Goal: Transaction & Acquisition: Purchase product/service

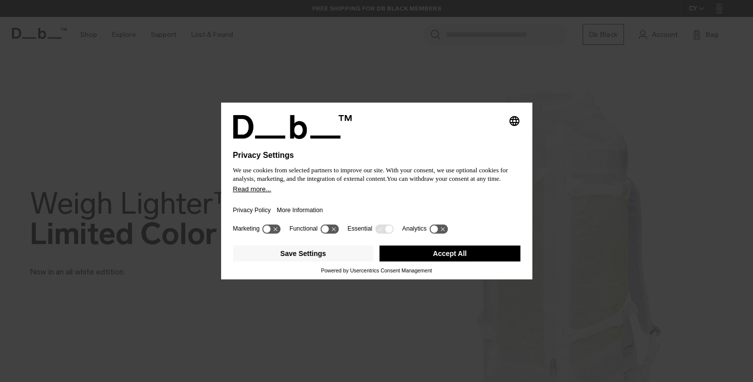
click at [418, 262] on button "Accept All" at bounding box center [450, 254] width 141 height 16
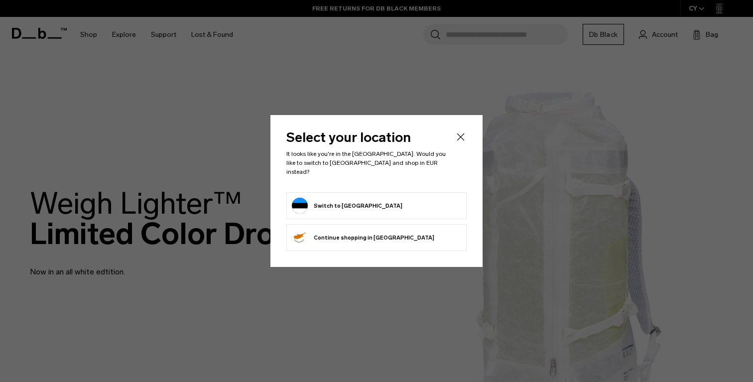
click at [369, 198] on form "Switch to Estonia" at bounding box center [376, 206] width 169 height 16
click at [357, 203] on button "Switch to Estonia" at bounding box center [347, 206] width 111 height 16
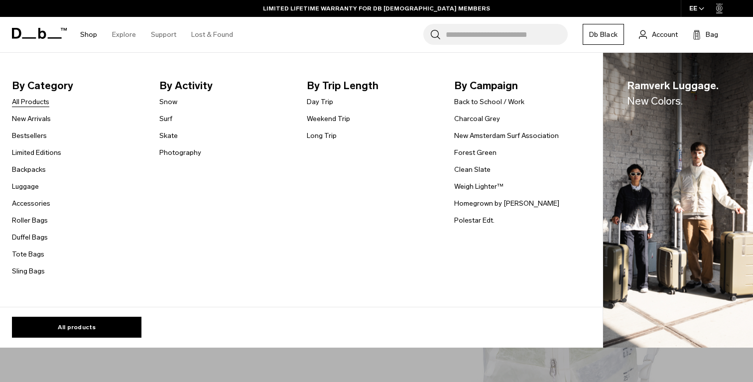
click at [42, 103] on link "All Products" at bounding box center [30, 102] width 37 height 10
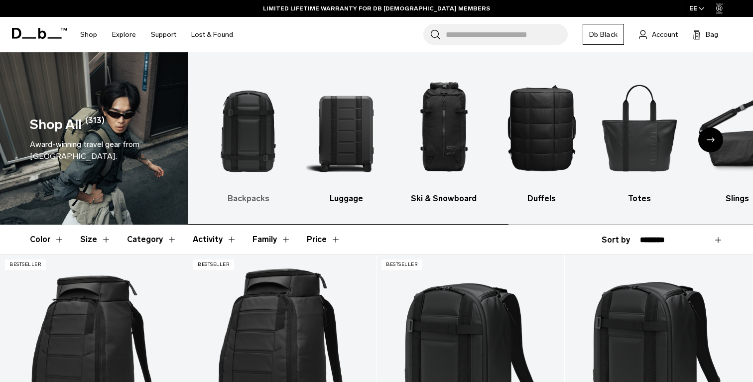
click at [250, 141] on img "1 / 10" at bounding box center [248, 127] width 80 height 121
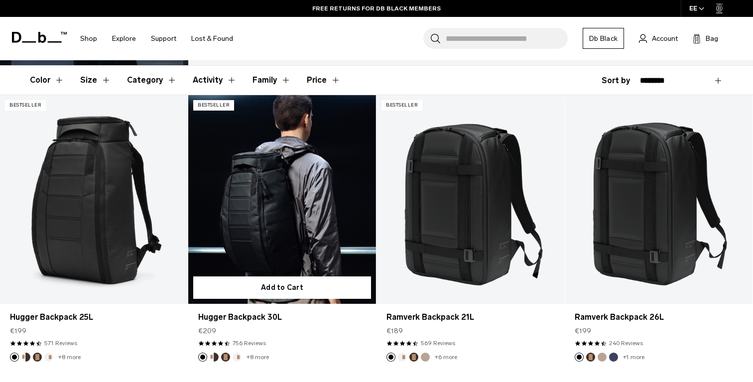
scroll to position [158, 0]
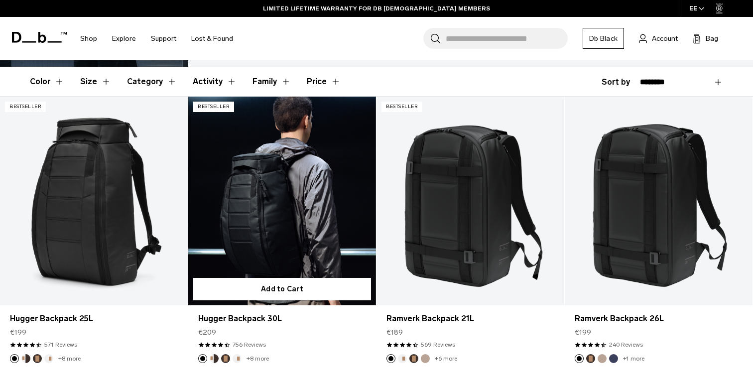
click at [299, 223] on link "Hugger Backpack 30L" at bounding box center [282, 201] width 188 height 209
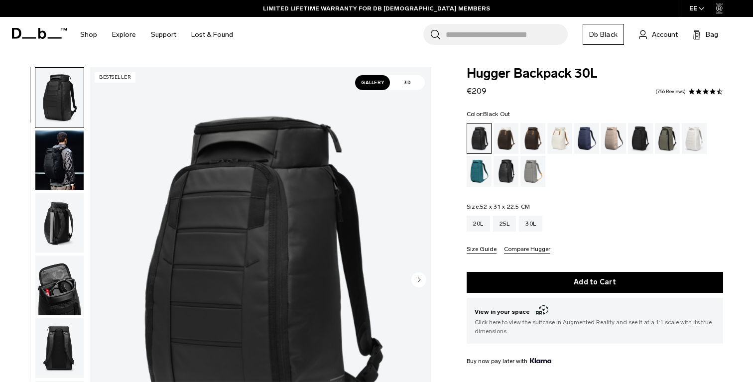
click at [484, 140] on div "Black Out" at bounding box center [479, 139] width 24 height 30
click at [505, 147] on div "Cappuccino" at bounding box center [506, 138] width 25 height 31
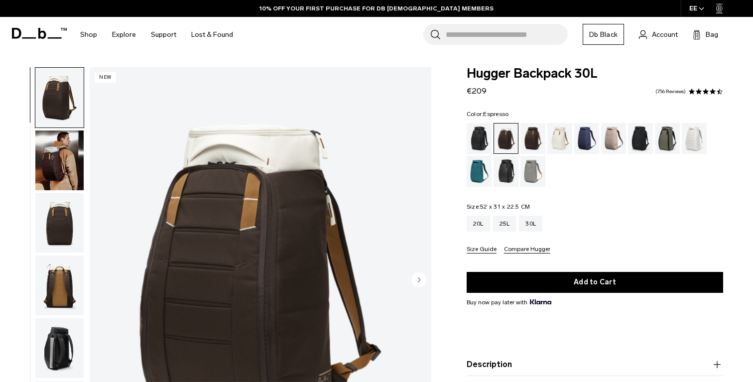
click at [532, 140] on div "Espresso" at bounding box center [533, 138] width 25 height 31
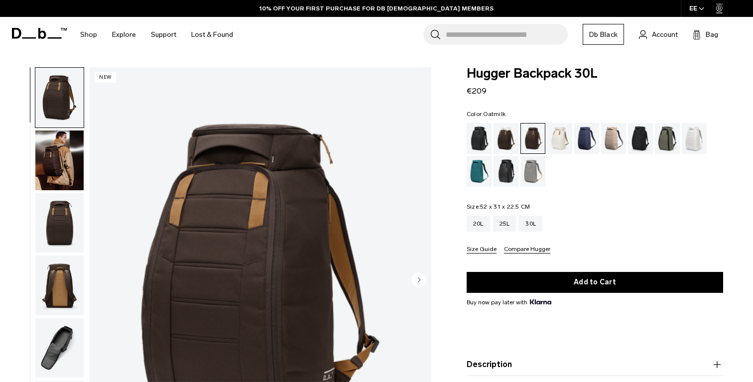
click at [557, 141] on div "Oatmilk" at bounding box center [560, 138] width 25 height 31
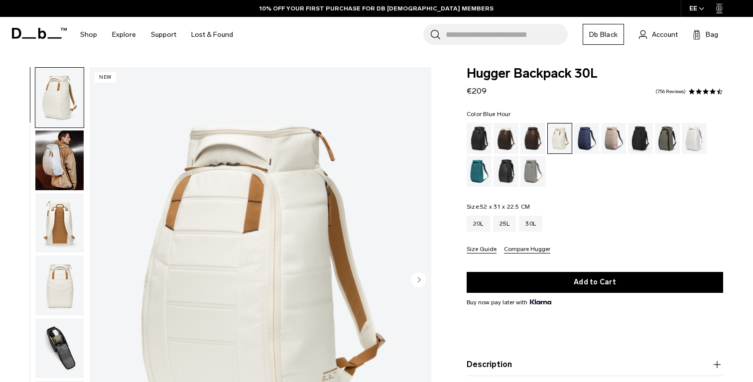
click at [583, 140] on div "Blue Hour" at bounding box center [586, 138] width 25 height 31
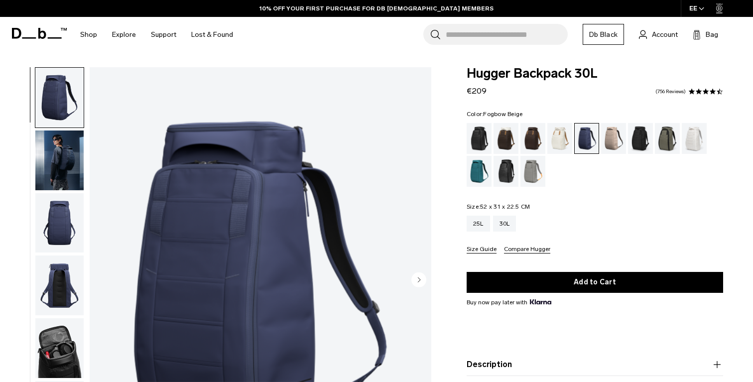
click at [610, 142] on div "Fogbow Beige" at bounding box center [613, 138] width 25 height 31
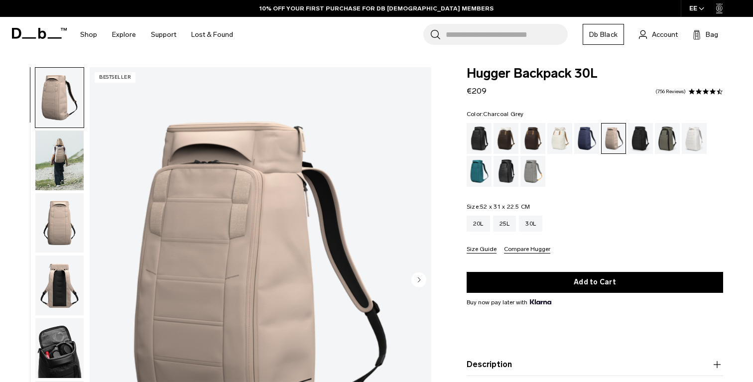
click at [642, 143] on div "Charcoal Grey" at bounding box center [640, 138] width 25 height 31
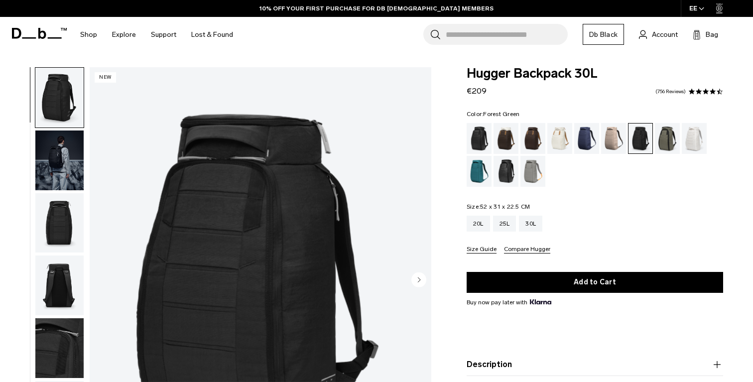
click at [667, 143] on div "Forest Green" at bounding box center [667, 138] width 25 height 31
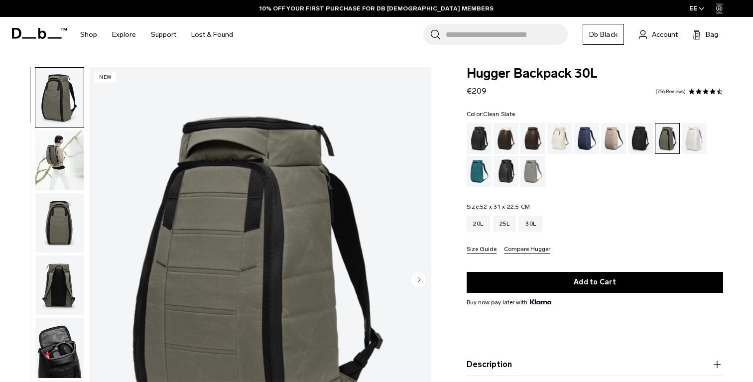
click at [699, 143] on div "Clean Slate" at bounding box center [694, 138] width 25 height 31
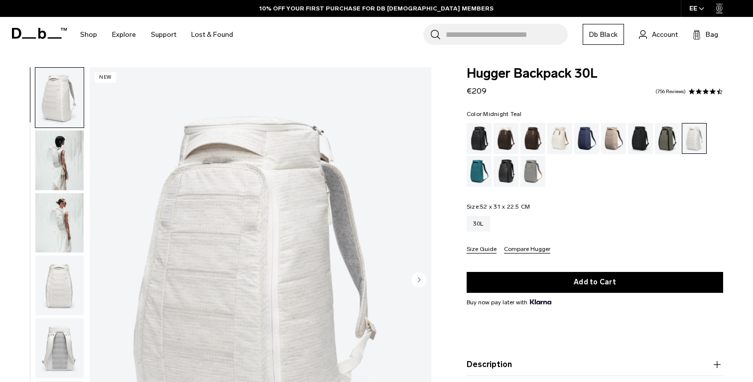
click at [470, 176] on div "Midnight Teal" at bounding box center [479, 171] width 25 height 31
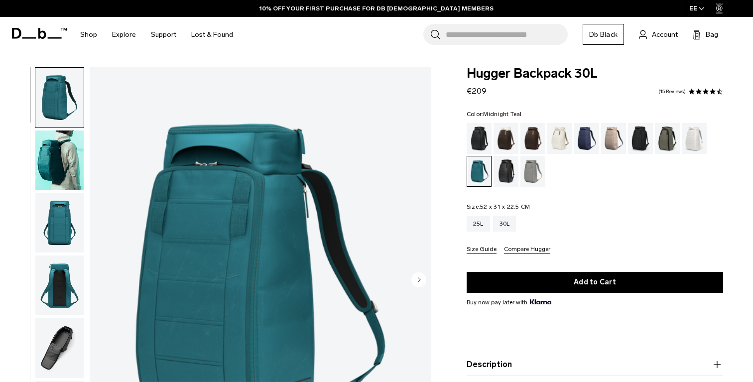
click at [504, 173] on div "Reflective Black" at bounding box center [506, 171] width 25 height 31
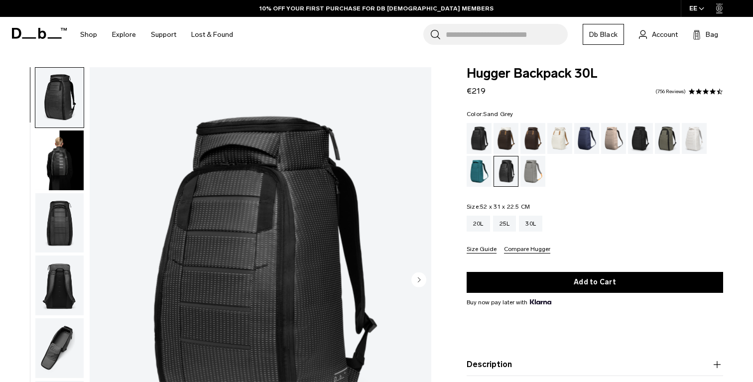
click at [538, 177] on div "Sand Grey" at bounding box center [533, 171] width 25 height 31
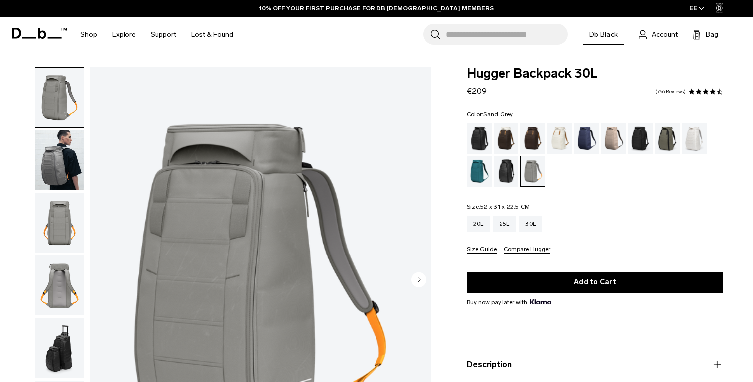
click at [614, 145] on div "Fogbow Beige" at bounding box center [613, 138] width 25 height 31
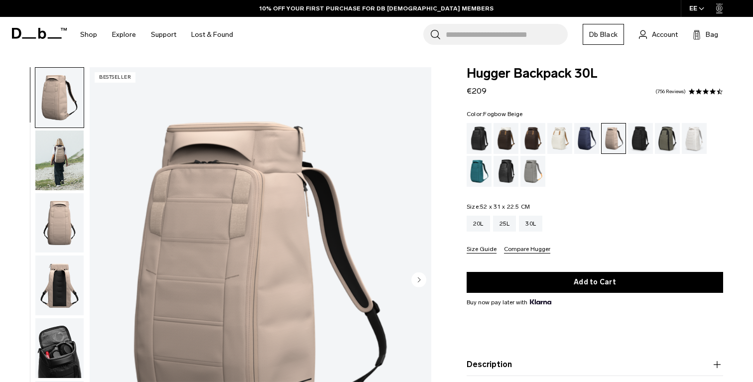
click at [221, 259] on img "1 / 10" at bounding box center [261, 280] width 342 height 427
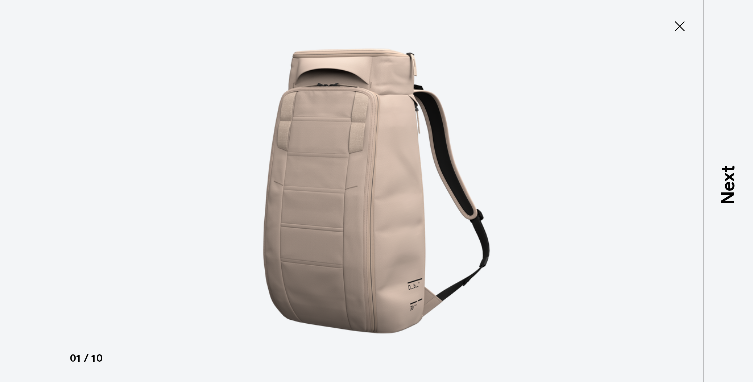
type button "Close"
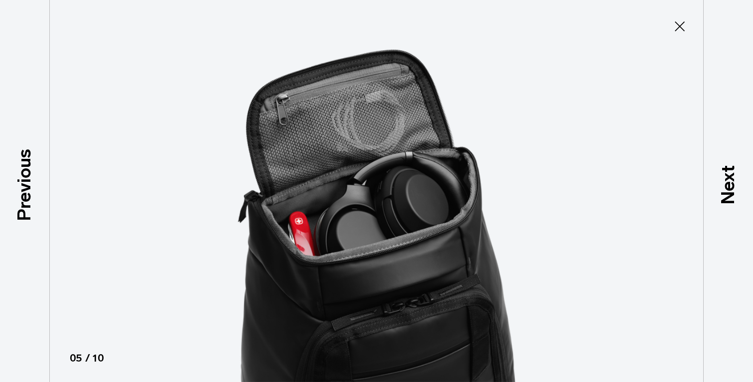
scroll to position [198, 0]
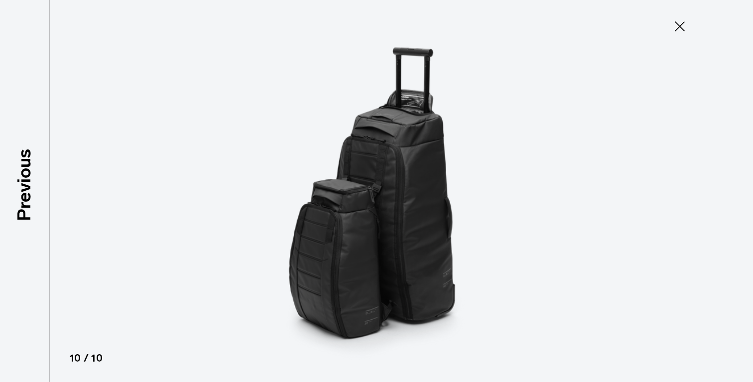
click at [677, 28] on icon at bounding box center [680, 26] width 16 height 16
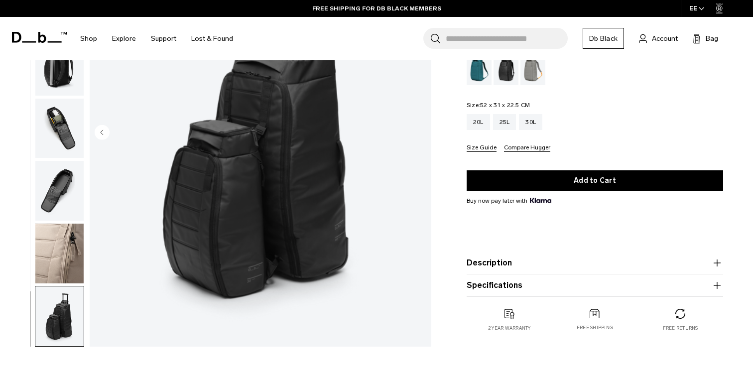
scroll to position [172, 0]
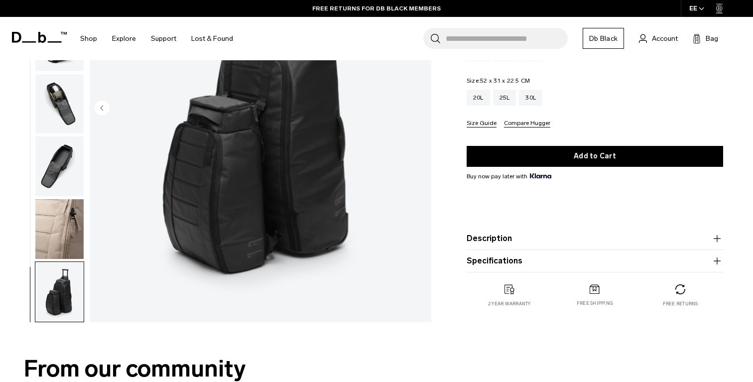
click at [495, 242] on button "Description" at bounding box center [595, 239] width 257 height 12
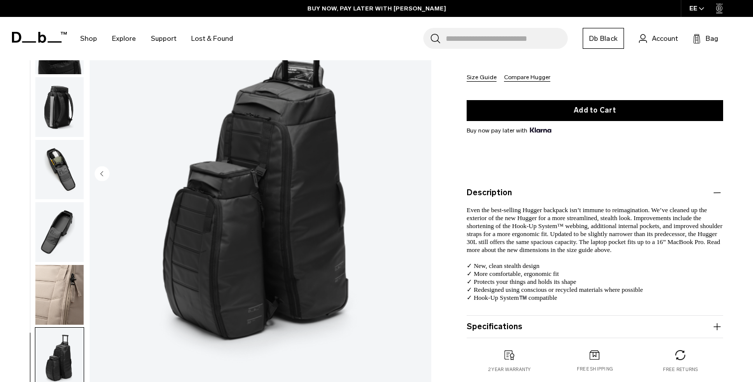
click at [481, 327] on button "Specifications" at bounding box center [595, 327] width 257 height 12
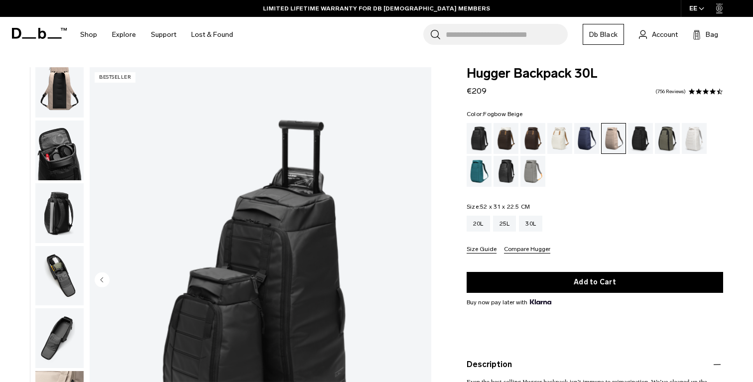
scroll to position [0, 0]
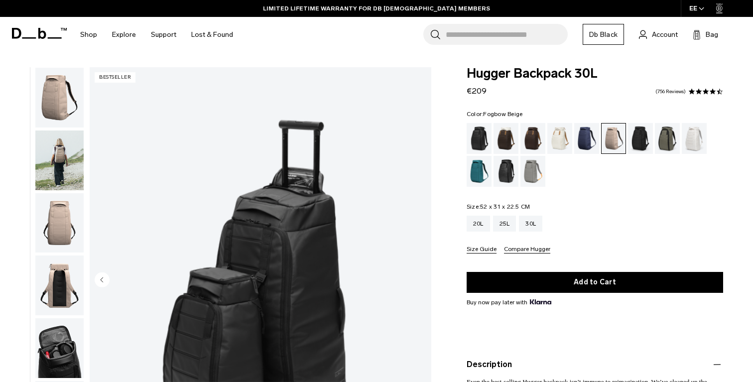
click at [65, 96] on img "button" at bounding box center [59, 98] width 48 height 60
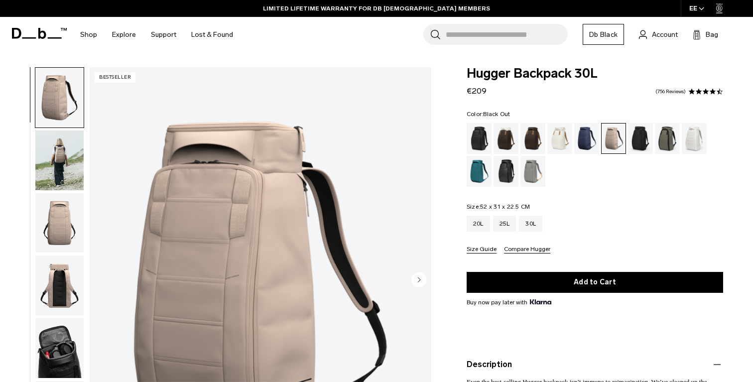
click at [484, 136] on div "Black Out" at bounding box center [479, 138] width 25 height 31
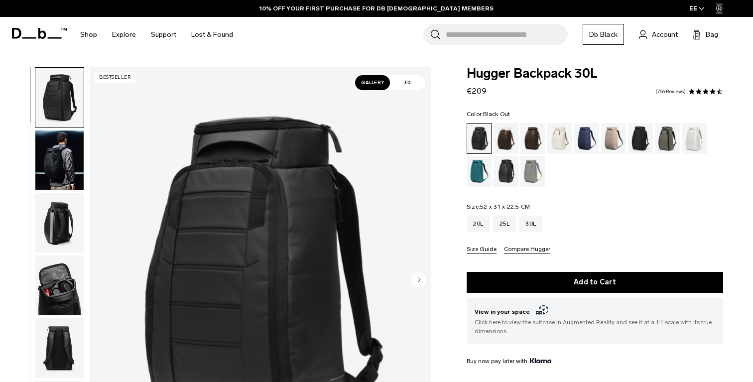
click at [407, 84] on span "3D" at bounding box center [407, 82] width 35 height 15
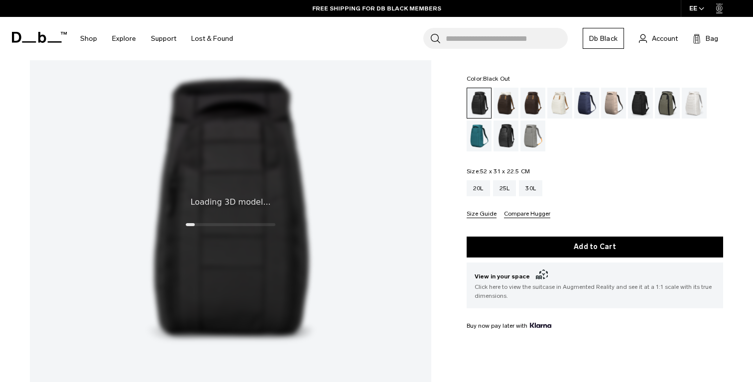
scroll to position [121, 0]
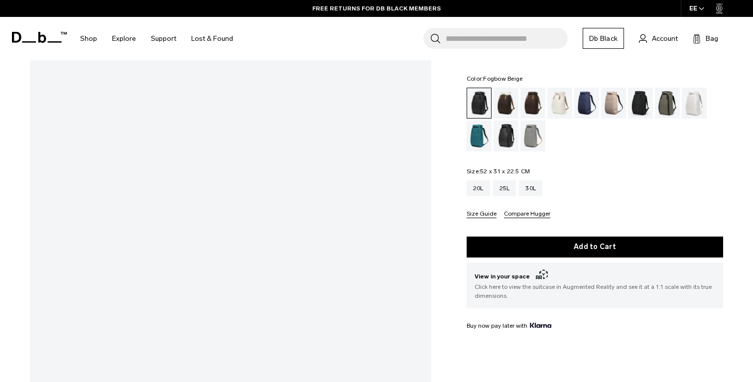
click at [617, 105] on div "Fogbow Beige" at bounding box center [613, 103] width 25 height 31
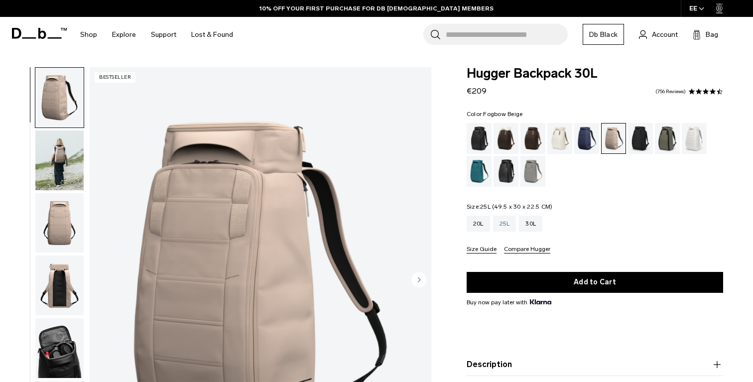
click at [505, 224] on div "25L" at bounding box center [504, 224] width 23 height 16
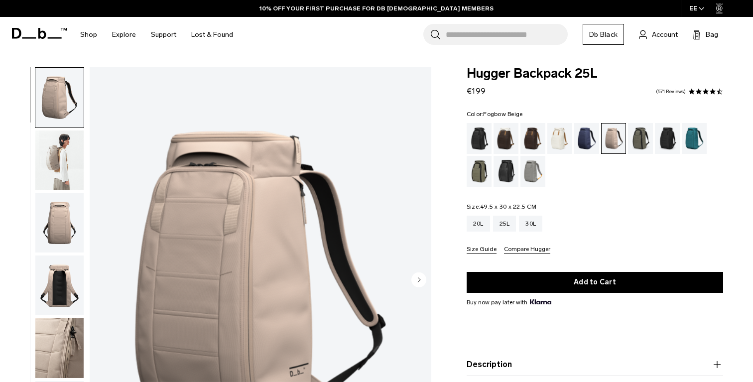
click at [56, 157] on img "button" at bounding box center [59, 161] width 48 height 60
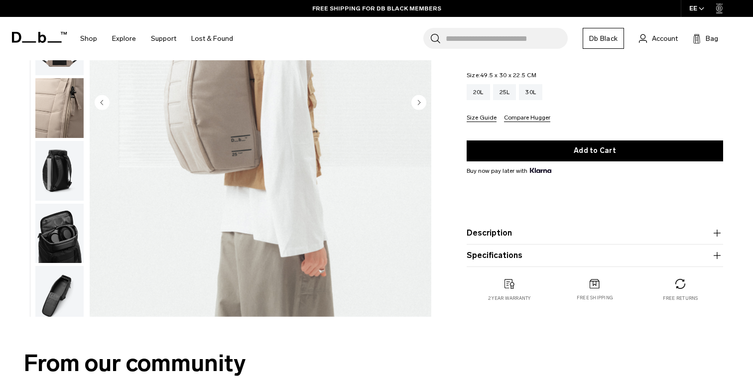
scroll to position [199, 0]
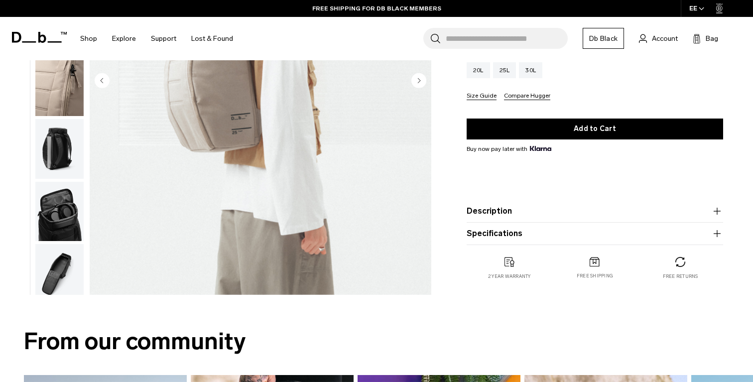
click at [649, 233] on button "Specifications" at bounding box center [595, 234] width 257 height 12
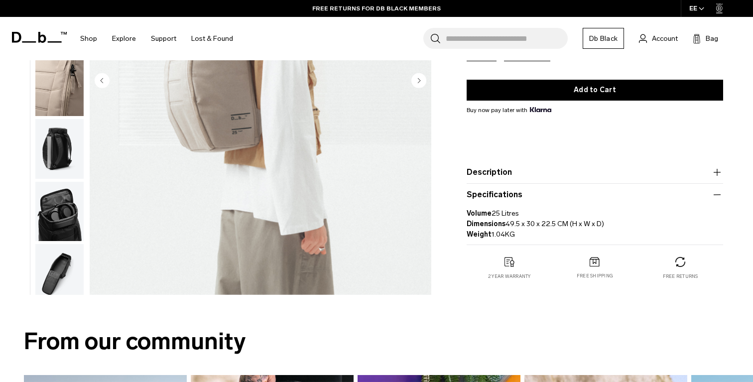
click at [662, 177] on button "Description" at bounding box center [595, 172] width 257 height 12
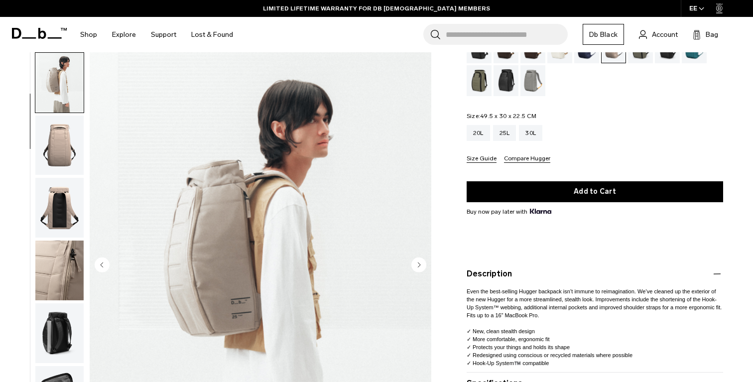
scroll to position [89, 0]
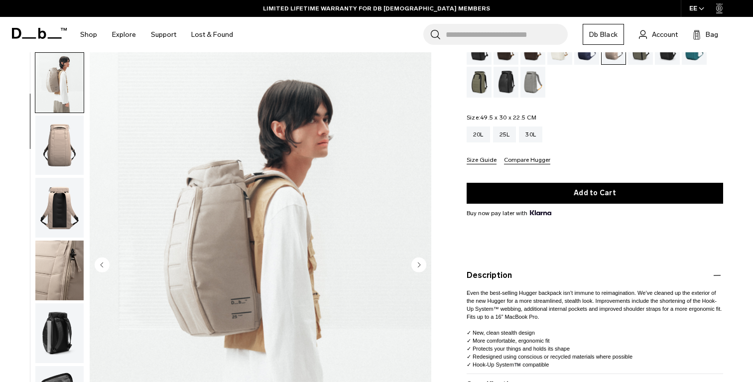
click at [67, 145] on img "button" at bounding box center [59, 146] width 48 height 60
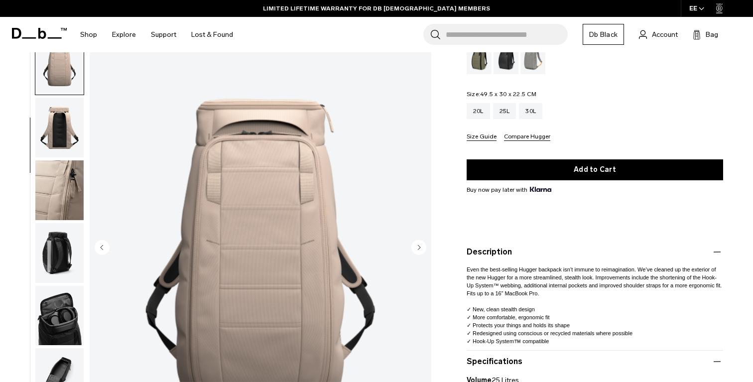
scroll to position [112, 0]
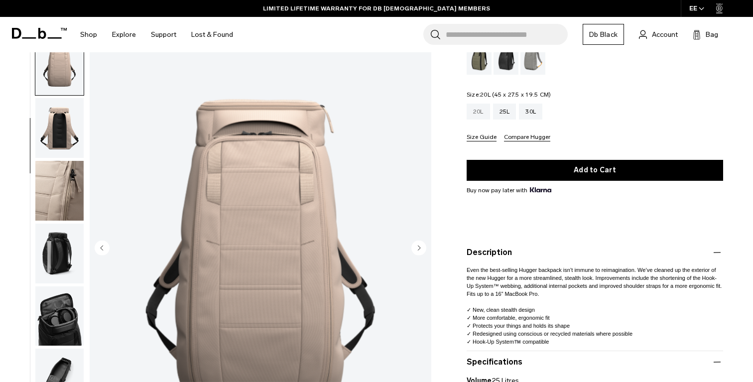
click at [482, 114] on div "20L" at bounding box center [478, 112] width 23 height 16
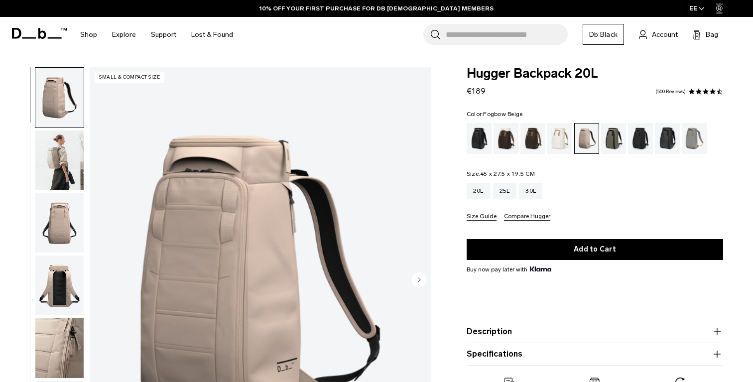
click at [70, 155] on img "button" at bounding box center [59, 161] width 48 height 60
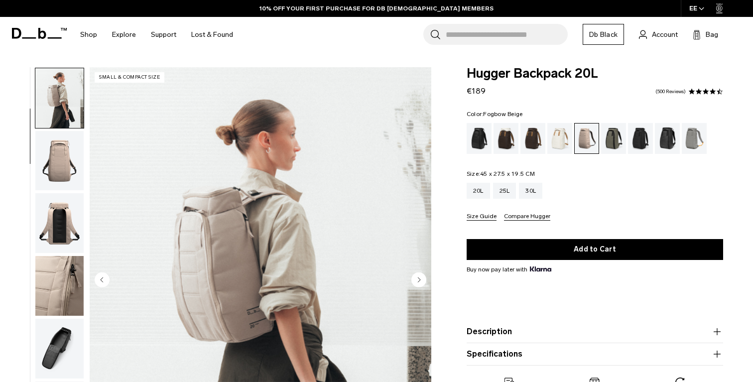
scroll to position [63, 0]
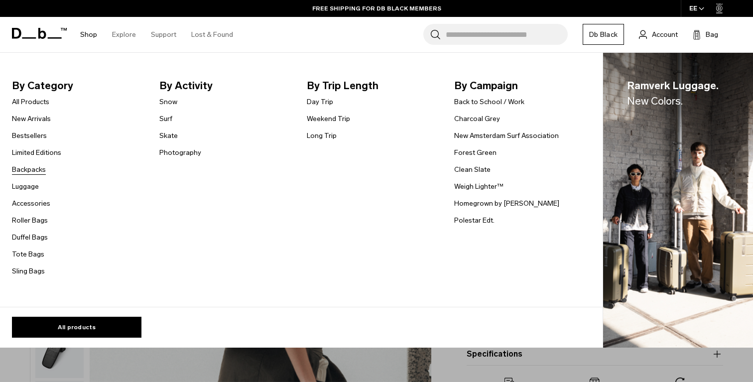
click at [33, 171] on link "Backpacks" at bounding box center [29, 169] width 34 height 10
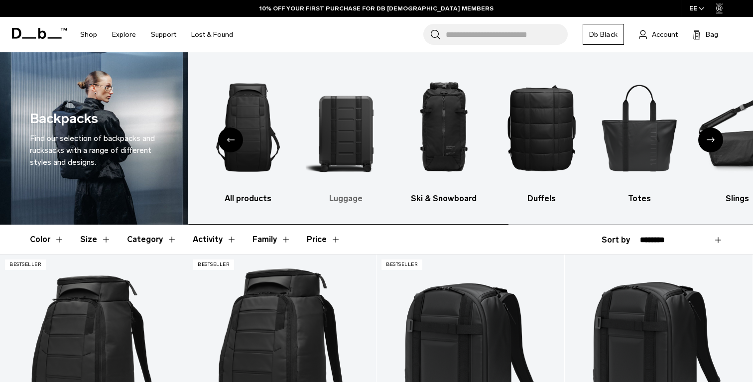
click at [364, 201] on h3 "Luggage" at bounding box center [346, 199] width 80 height 12
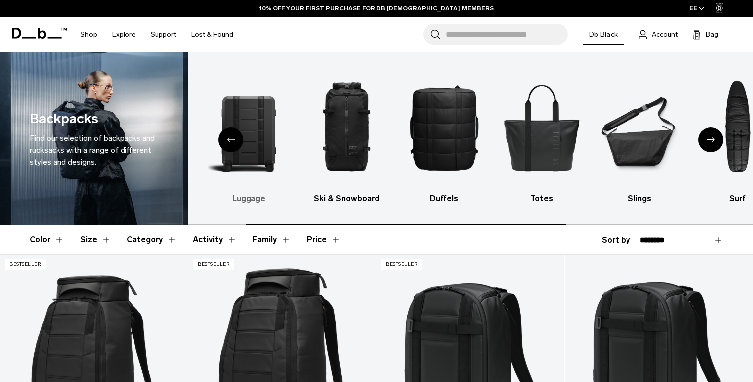
click at [245, 196] on h3 "Luggage" at bounding box center [249, 199] width 80 height 12
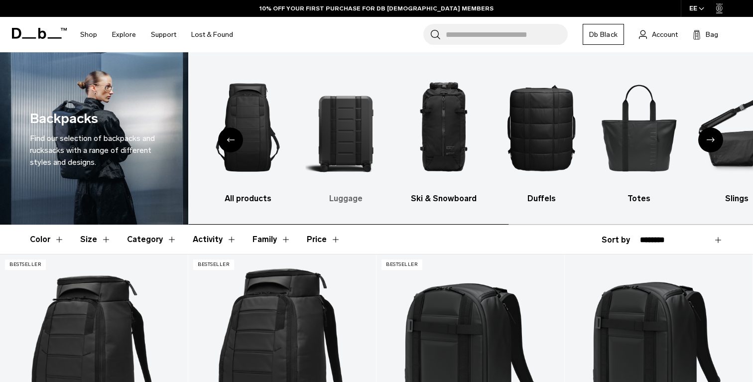
click at [349, 126] on img "2 / 10" at bounding box center [346, 127] width 80 height 121
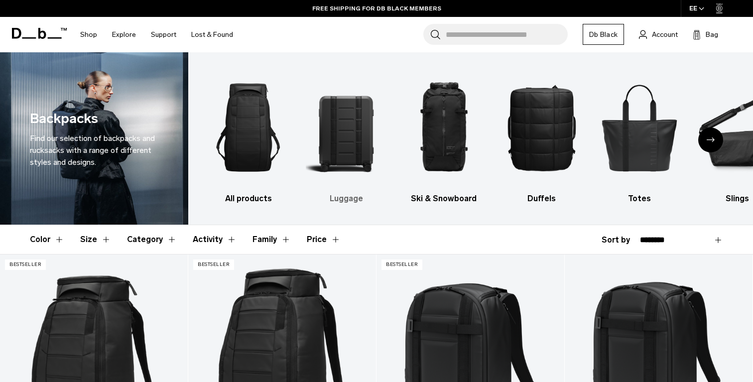
click at [349, 125] on img "2 / 10" at bounding box center [346, 127] width 80 height 121
